Goal: Information Seeking & Learning: Compare options

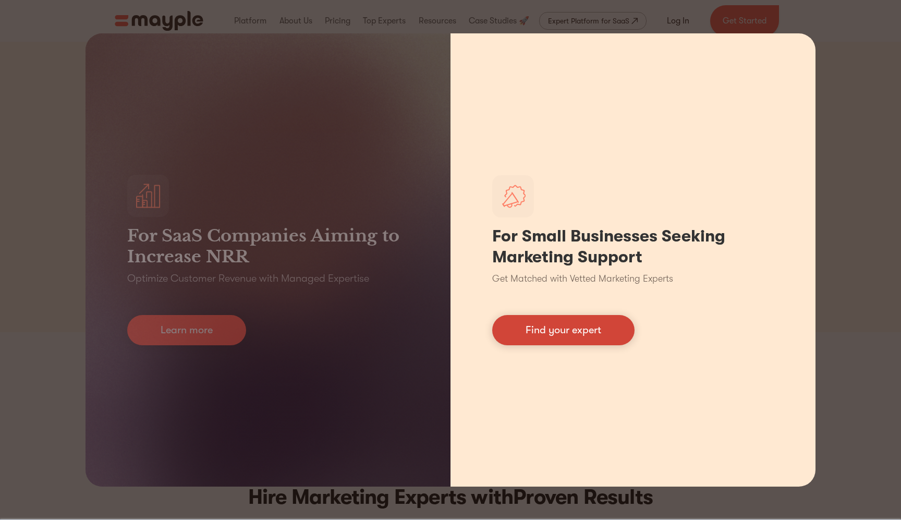
click at [587, 322] on link "Find your expert" at bounding box center [563, 330] width 142 height 30
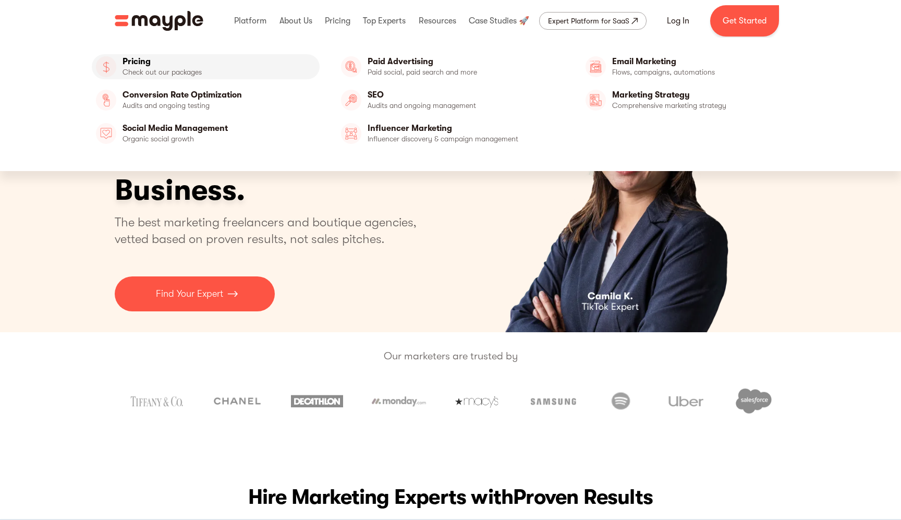
click at [143, 70] on link "Pricing" at bounding box center [206, 66] width 228 height 25
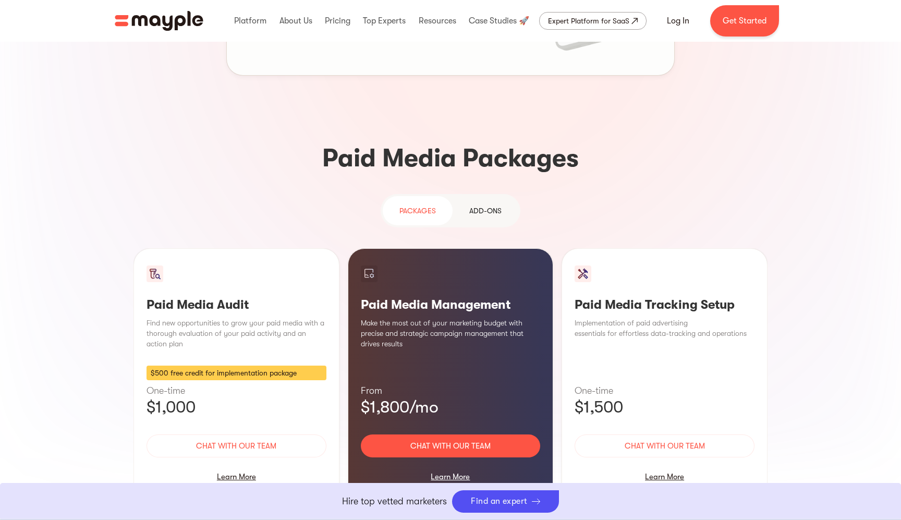
scroll to position [847, 0]
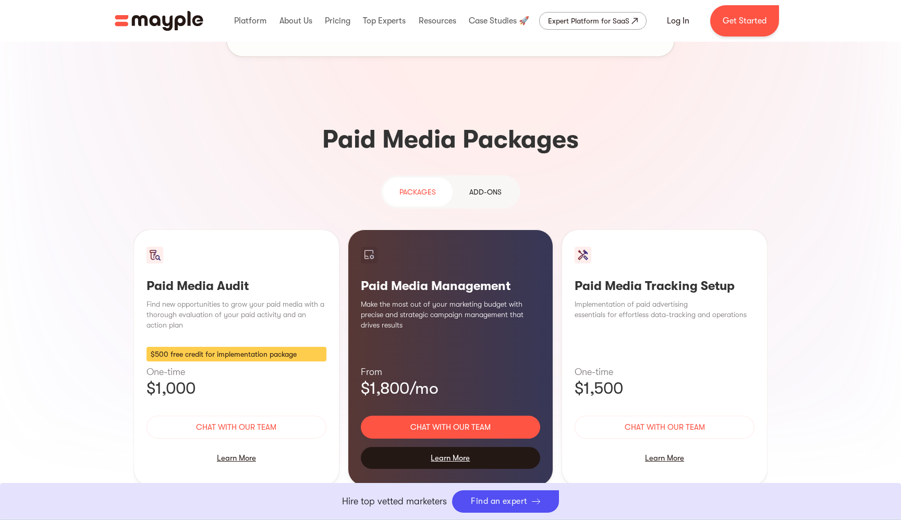
click at [456, 447] on div "Learn More" at bounding box center [451, 458] width 180 height 22
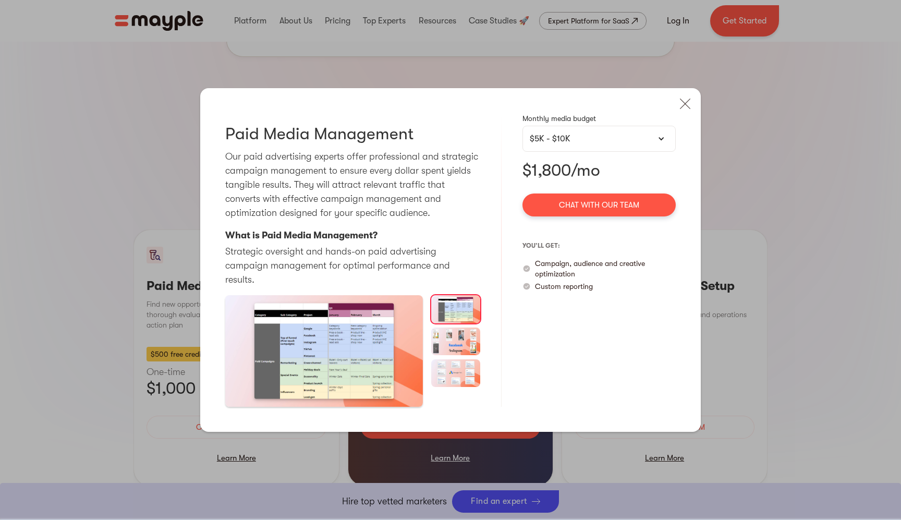
click at [571, 145] on div "$5K - $10K" at bounding box center [599, 138] width 139 height 13
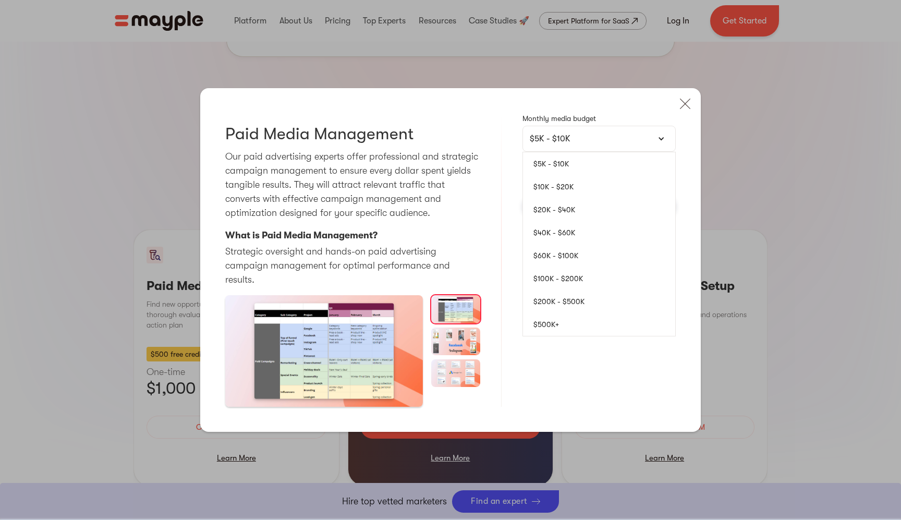
click at [565, 197] on link "$10K - $20K" at bounding box center [599, 186] width 152 height 23
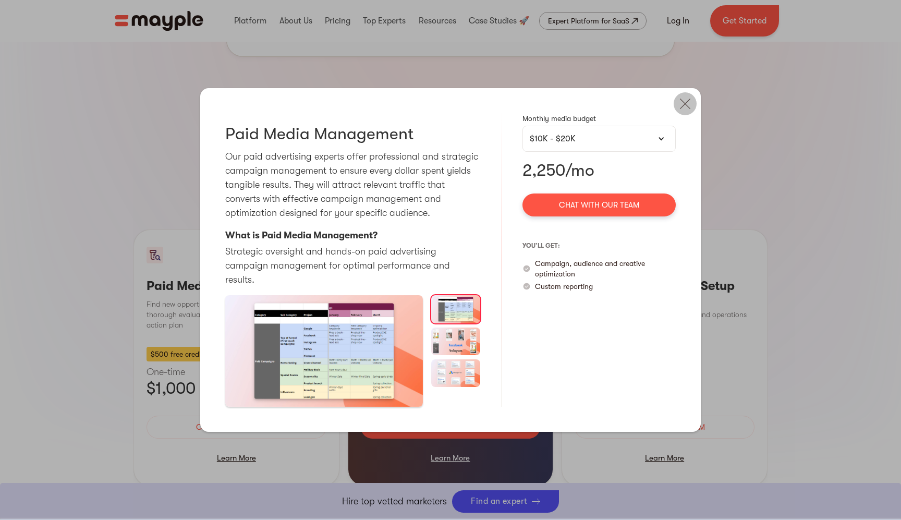
click at [683, 115] on img at bounding box center [685, 103] width 23 height 23
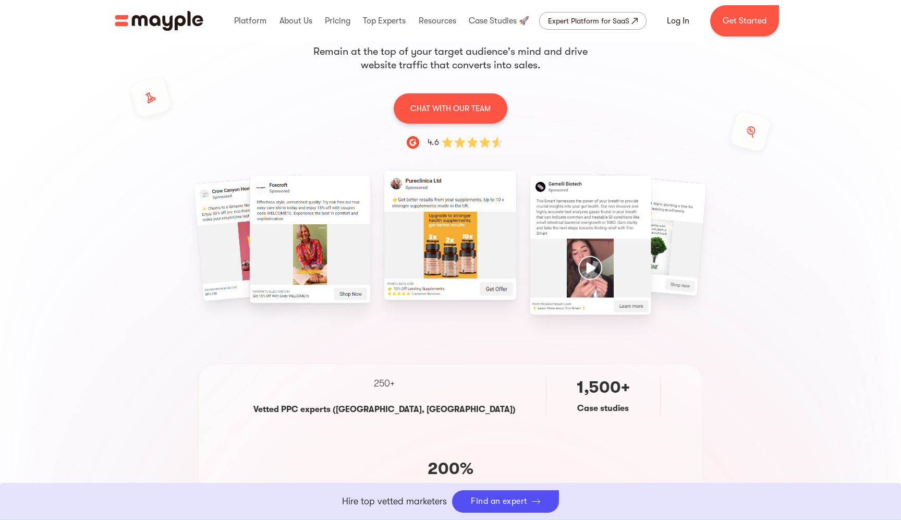
scroll to position [0, 0]
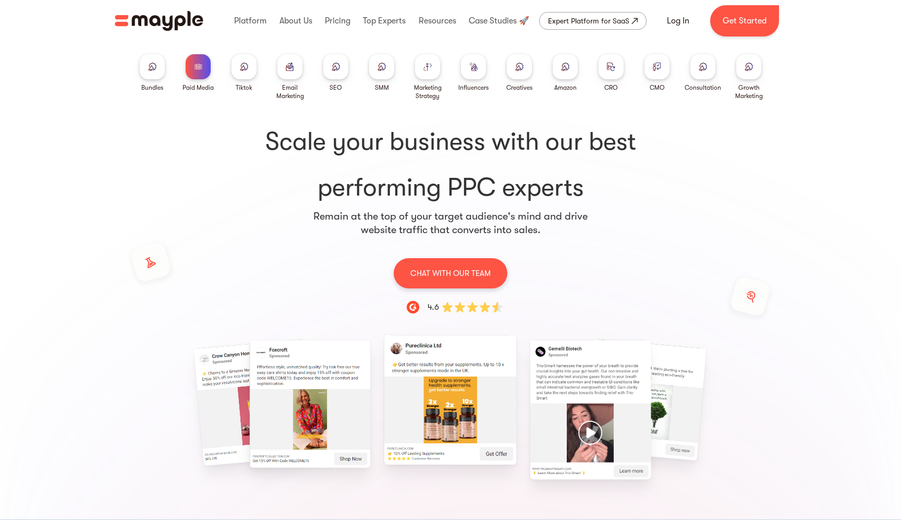
click at [246, 64] on img at bounding box center [244, 67] width 8 height 8
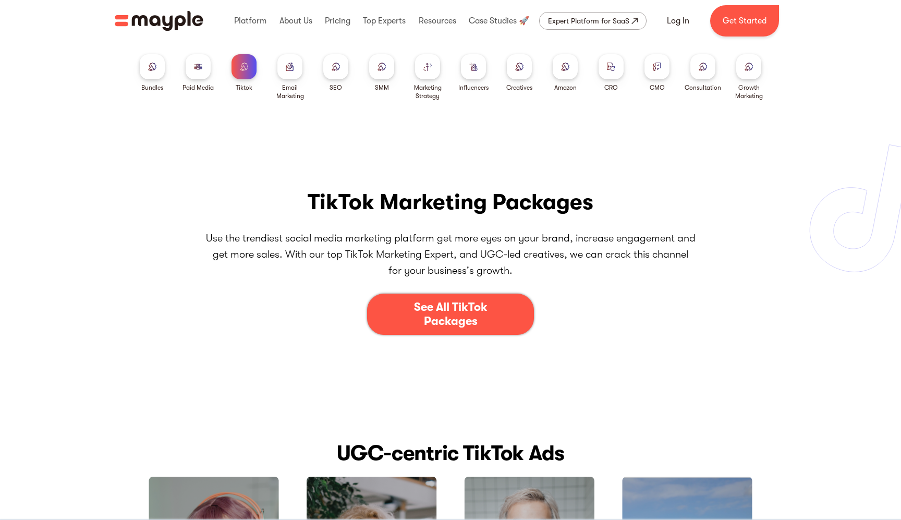
click at [290, 65] on img at bounding box center [290, 67] width 8 height 8
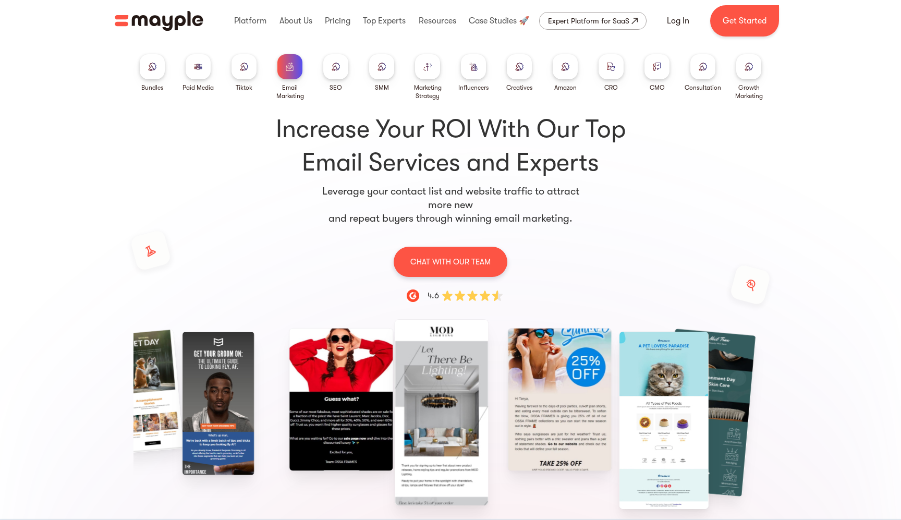
click at [748, 69] on img at bounding box center [748, 67] width 8 height 8
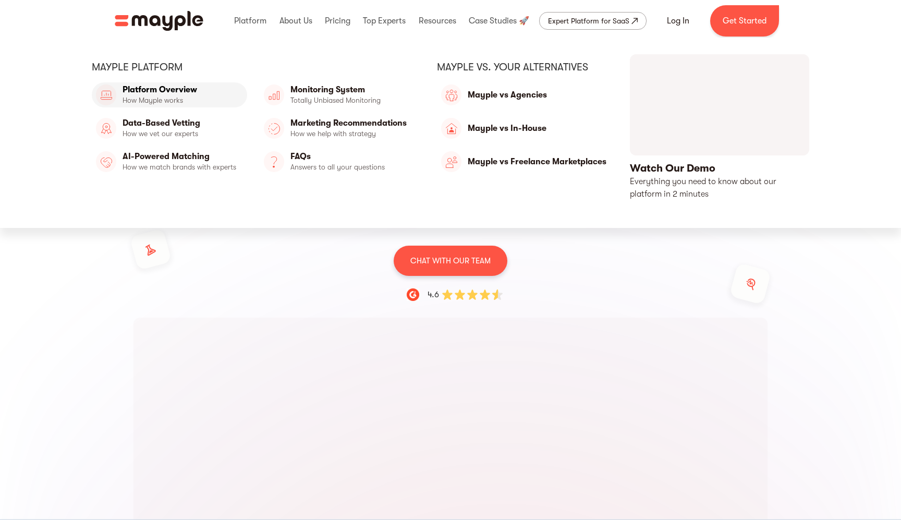
click at [179, 88] on link "Platform Overview" at bounding box center [169, 94] width 155 height 25
